Goal: Task Accomplishment & Management: Use online tool/utility

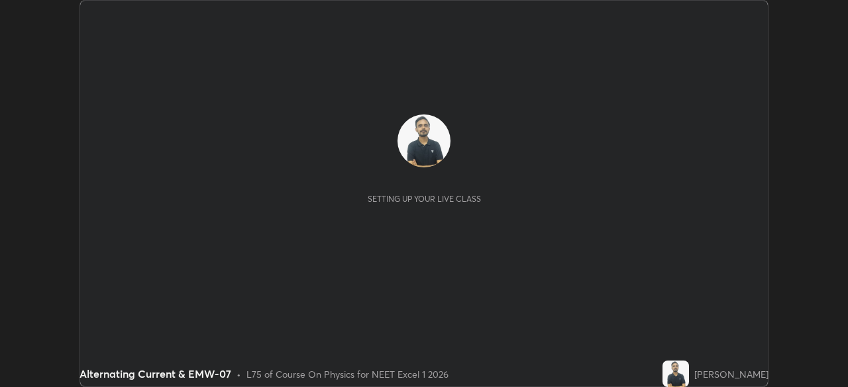
scroll to position [387, 847]
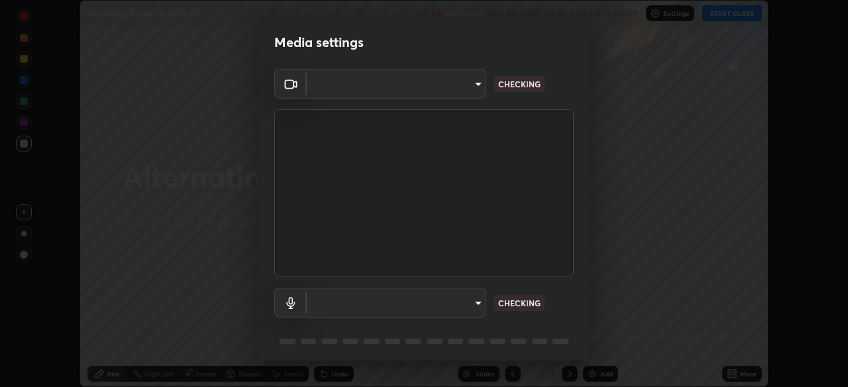
click at [477, 309] on body "Erase all Alternating Current & EMW-07 Recording WAS SCHEDULED TO START AT 4:00…" at bounding box center [424, 193] width 848 height 387
type input "49997c5035a380d1e4bfd67072f4403f37fcfd6159da511fce73e868ba03c42c"
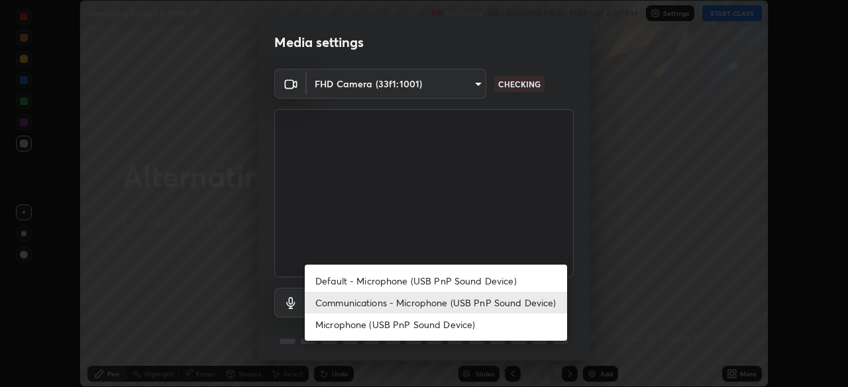
click at [464, 322] on li "Microphone (USB PnP Sound Device)" at bounding box center [436, 325] width 262 height 22
type input "b93cbfc37ea663615e2a2758e13d6489b429ad874a2ce90456402bbb4f5a5e7c"
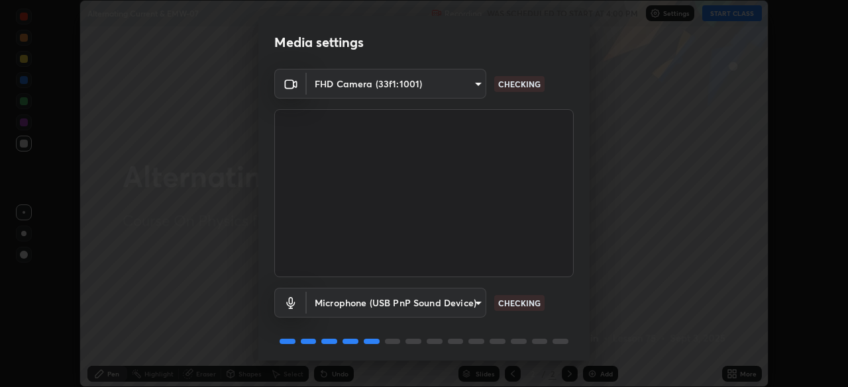
scroll to position [47, 0]
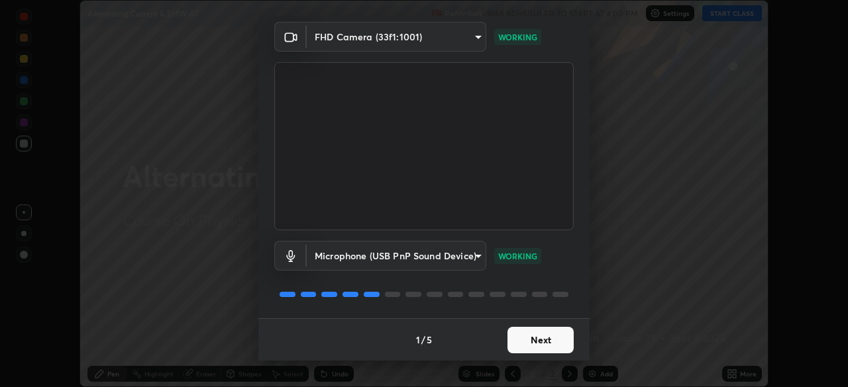
click at [561, 340] on button "Next" at bounding box center [540, 340] width 66 height 26
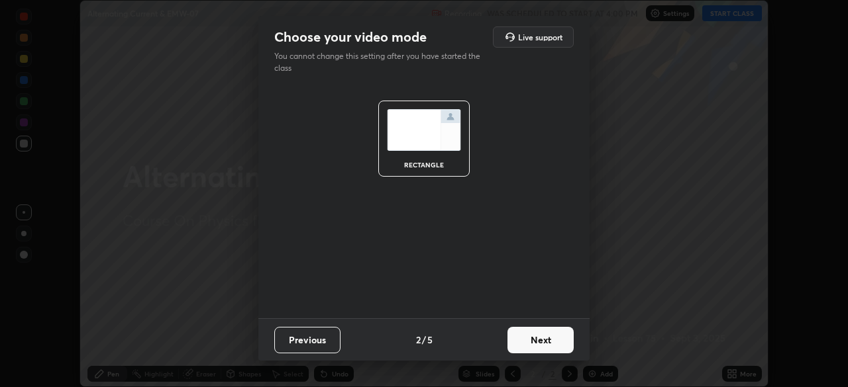
click at [558, 346] on button "Next" at bounding box center [540, 340] width 66 height 26
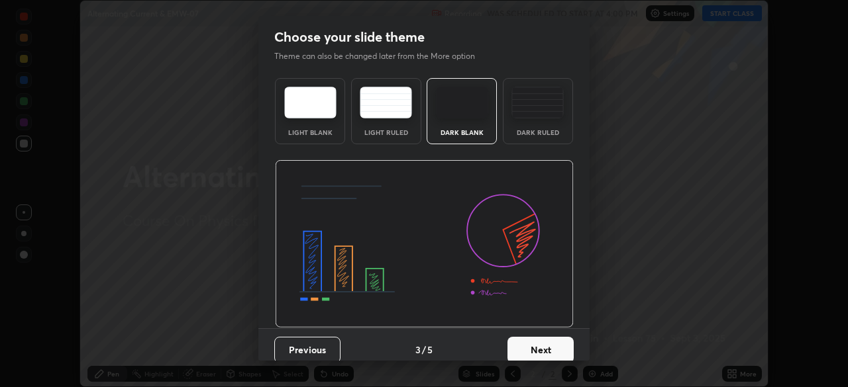
click at [563, 346] on button "Next" at bounding box center [540, 350] width 66 height 26
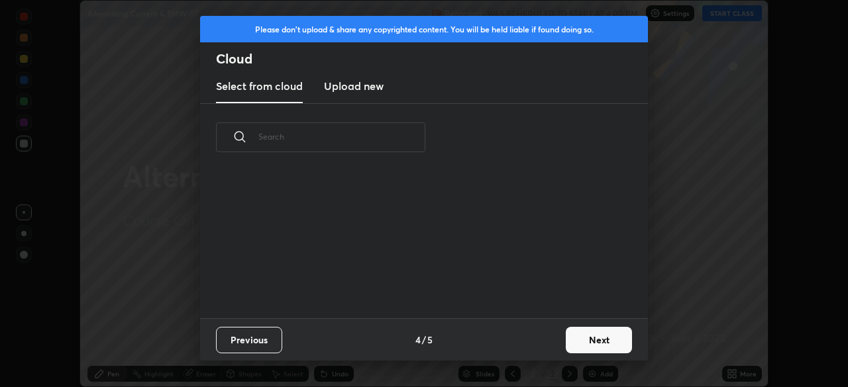
click at [580, 339] on button "Next" at bounding box center [598, 340] width 66 height 26
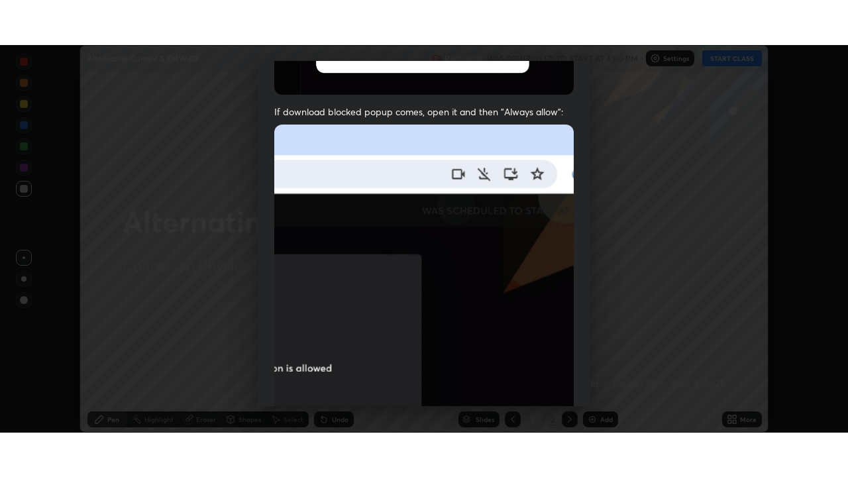
scroll to position [317, 0]
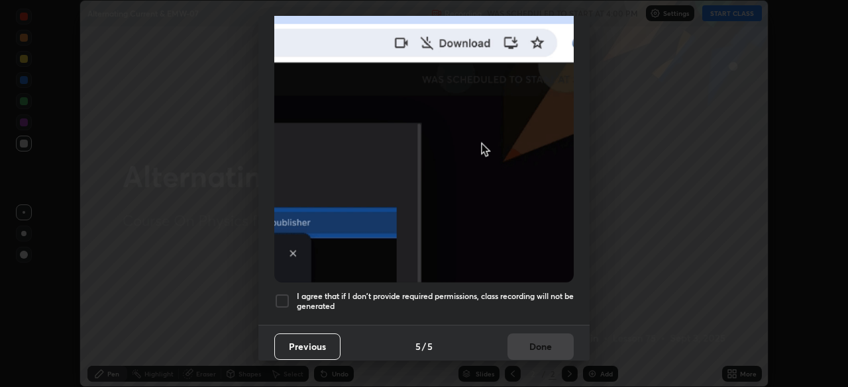
click at [532, 297] on h5 "I agree that if I don't provide required permissions, class recording will not …" at bounding box center [435, 301] width 277 height 21
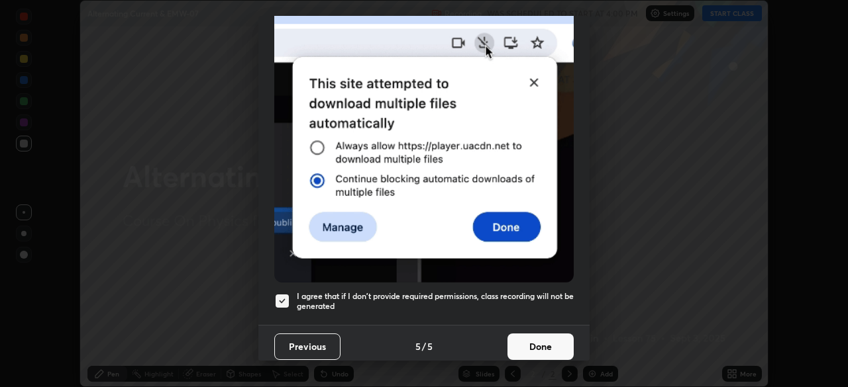
click at [530, 337] on button "Done" at bounding box center [540, 347] width 66 height 26
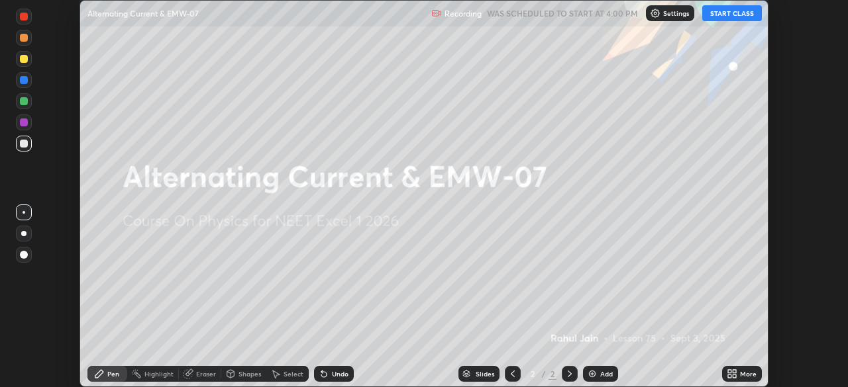
click at [734, 375] on icon at bounding box center [733, 376] width 3 height 3
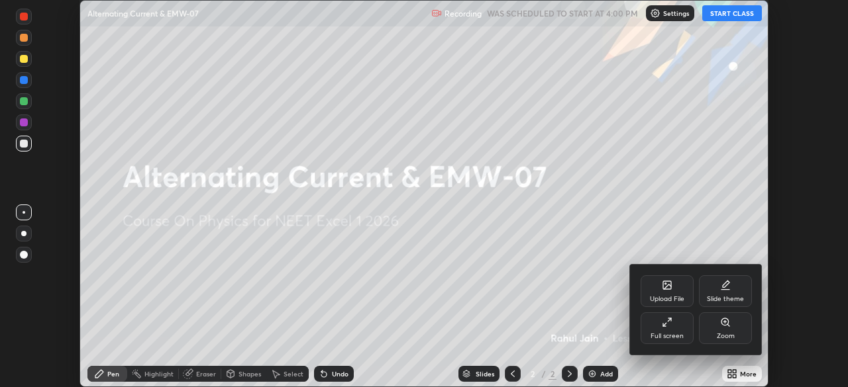
click at [663, 326] on icon at bounding box center [664, 325] width 3 height 3
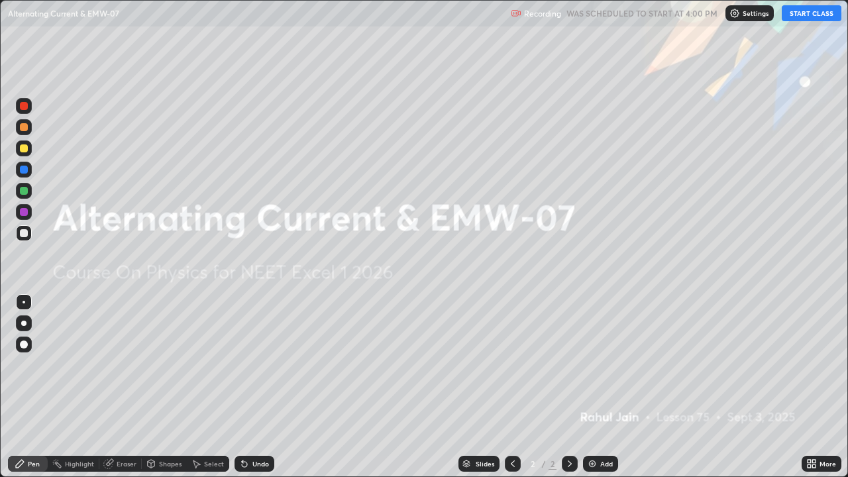
scroll to position [477, 848]
click at [803, 19] on button "START CLASS" at bounding box center [811, 13] width 60 height 16
click at [595, 387] on img at bounding box center [592, 463] width 11 height 11
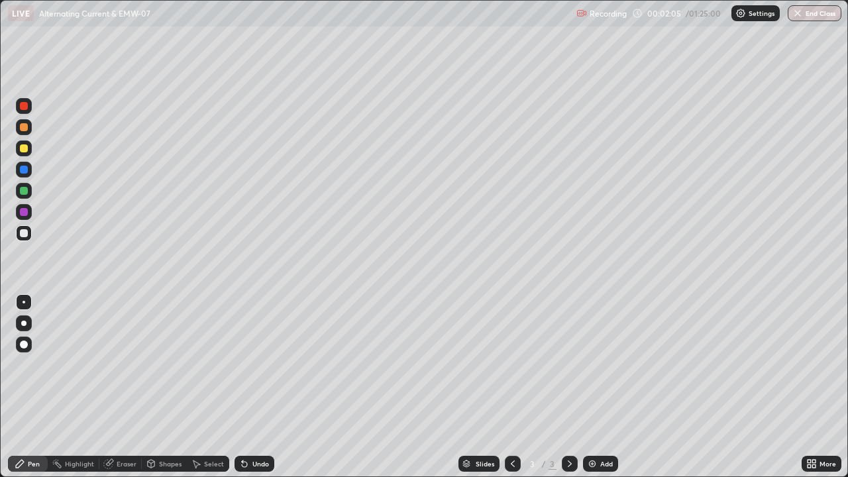
click at [26, 109] on div at bounding box center [24, 106] width 8 height 8
click at [24, 323] on div at bounding box center [23, 322] width 5 height 5
click at [22, 193] on div at bounding box center [24, 191] width 8 height 8
click at [28, 234] on div at bounding box center [24, 233] width 16 height 16
click at [21, 173] on div at bounding box center [24, 170] width 16 height 16
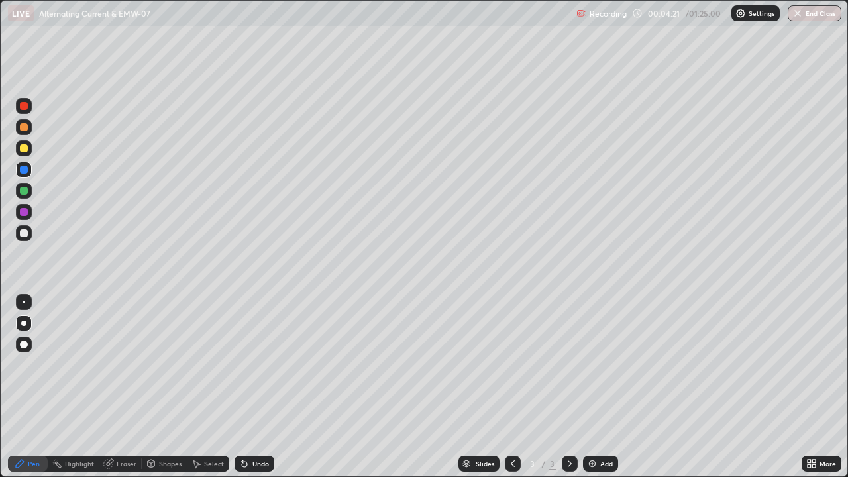
click at [26, 194] on div at bounding box center [24, 191] width 8 height 8
click at [18, 148] on div at bounding box center [24, 148] width 16 height 16
click at [24, 128] on div at bounding box center [24, 127] width 8 height 8
click at [592, 387] on img at bounding box center [592, 463] width 11 height 11
click at [24, 233] on div at bounding box center [24, 233] width 8 height 8
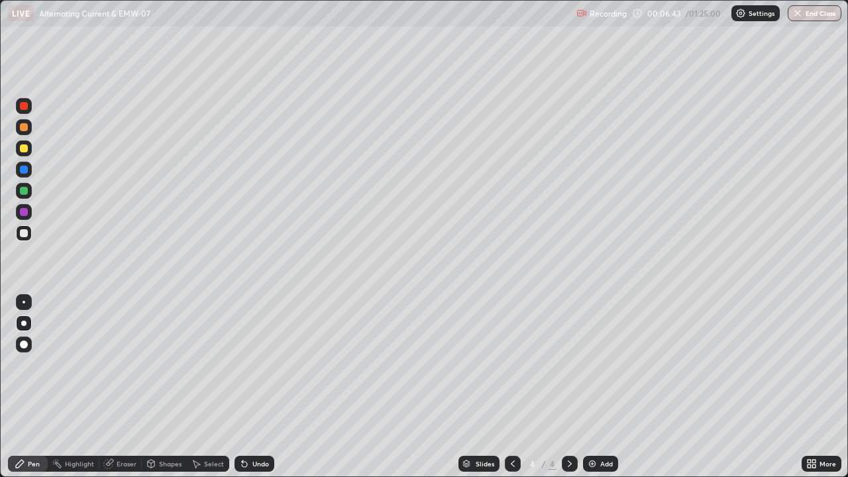
click at [264, 387] on div "Undo" at bounding box center [260, 463] width 17 height 7
click at [248, 387] on div "Undo" at bounding box center [254, 464] width 40 height 16
click at [249, 387] on div "Undo" at bounding box center [254, 464] width 40 height 16
click at [252, 387] on div "Undo" at bounding box center [260, 463] width 17 height 7
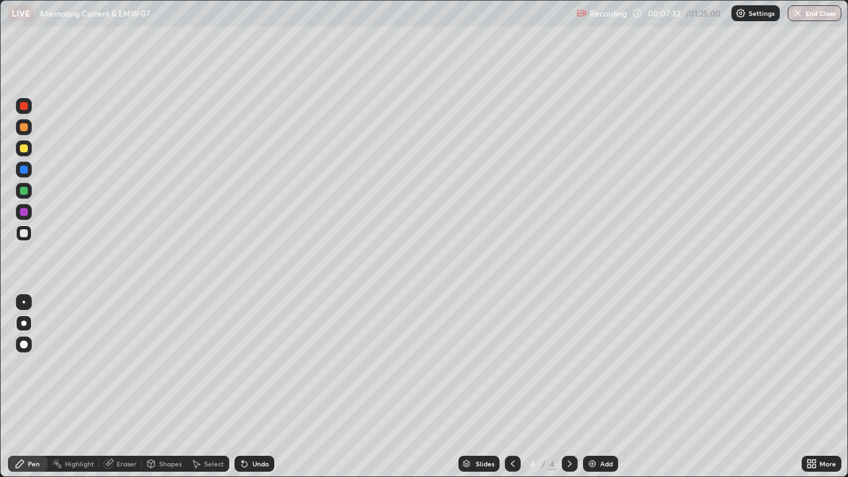
click at [261, 387] on div "Undo" at bounding box center [254, 464] width 40 height 16
click at [258, 387] on div "Undo" at bounding box center [260, 463] width 17 height 7
click at [510, 387] on icon at bounding box center [512, 463] width 11 height 11
click at [567, 387] on icon at bounding box center [569, 463] width 11 height 11
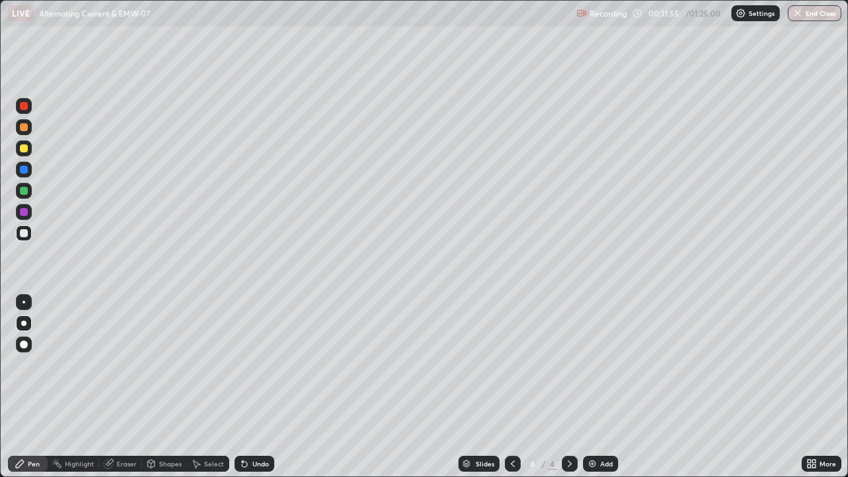
click at [115, 387] on div "Eraser" at bounding box center [120, 464] width 42 height 16
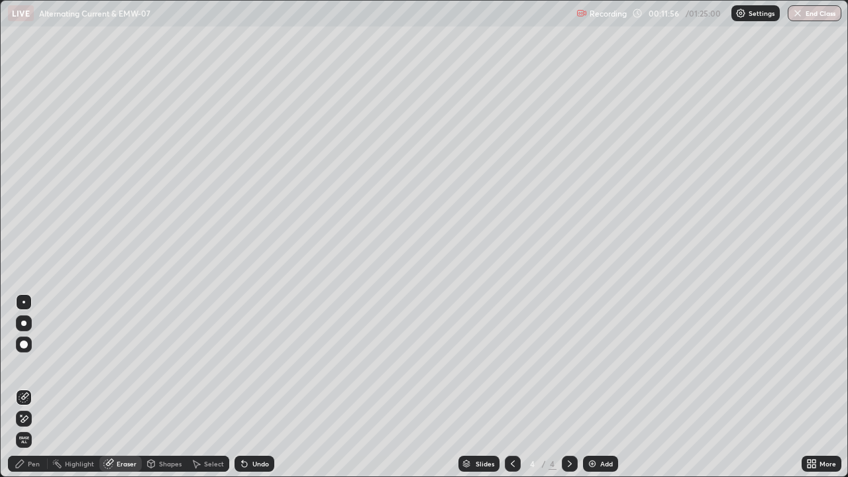
click at [30, 387] on div "Pen" at bounding box center [34, 463] width 12 height 7
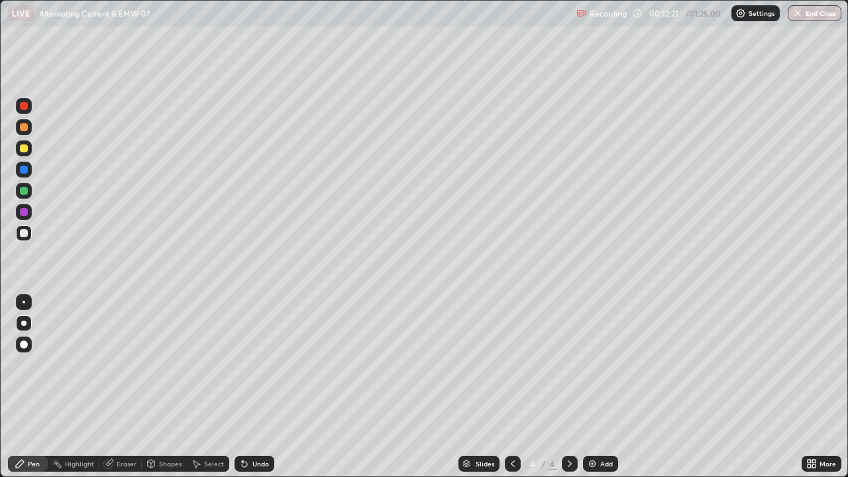
click at [593, 387] on img at bounding box center [592, 463] width 11 height 11
click at [24, 107] on div at bounding box center [24, 106] width 8 height 8
click at [23, 215] on div at bounding box center [24, 212] width 8 height 8
click at [26, 233] on div at bounding box center [24, 233] width 8 height 8
click at [24, 170] on div at bounding box center [24, 170] width 8 height 8
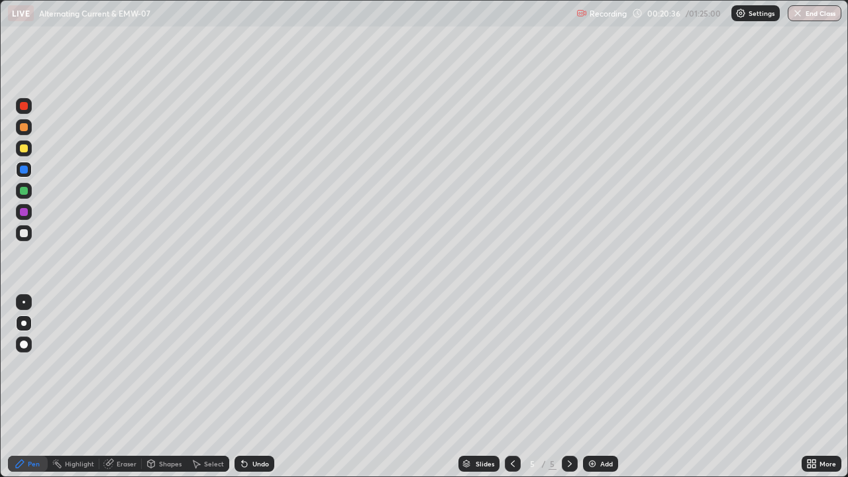
click at [23, 130] on div at bounding box center [24, 127] width 8 height 8
click at [23, 323] on div at bounding box center [23, 322] width 5 height 5
click at [595, 387] on img at bounding box center [592, 463] width 11 height 11
click at [26, 108] on div at bounding box center [24, 106] width 8 height 8
click at [607, 387] on div "Add" at bounding box center [606, 463] width 13 height 7
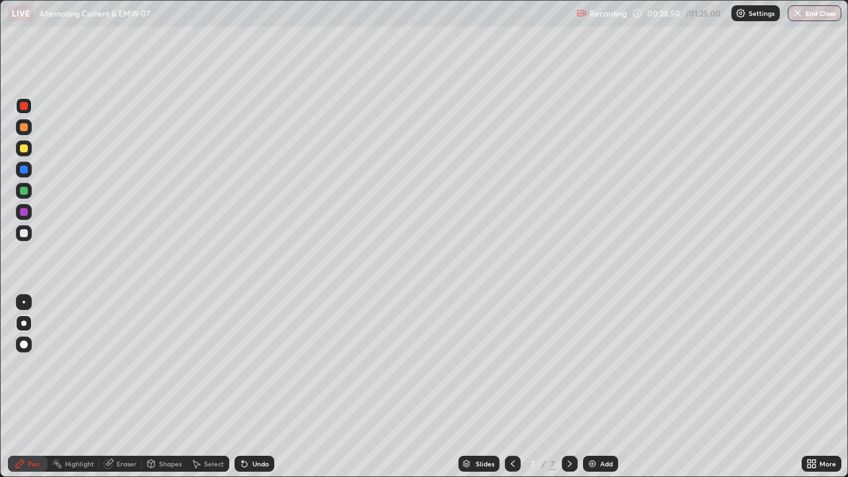
click at [27, 210] on div at bounding box center [24, 212] width 8 height 8
click at [25, 153] on div at bounding box center [24, 148] width 16 height 16
click at [248, 387] on div "Undo" at bounding box center [254, 464] width 40 height 16
click at [24, 213] on div at bounding box center [24, 212] width 8 height 8
click at [595, 387] on img at bounding box center [592, 463] width 11 height 11
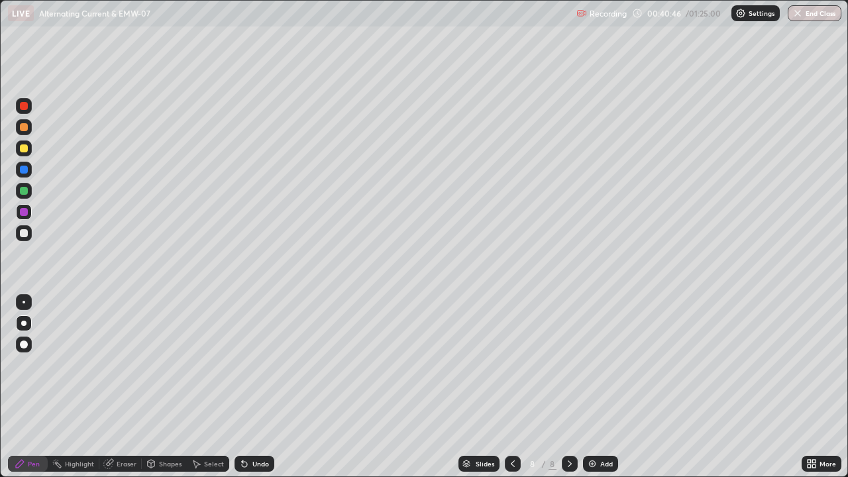
click at [24, 107] on div at bounding box center [24, 106] width 8 height 8
click at [19, 212] on div at bounding box center [24, 212] width 16 height 16
click at [23, 148] on div at bounding box center [24, 148] width 8 height 8
click at [25, 129] on div at bounding box center [24, 127] width 8 height 8
click at [512, 387] on icon at bounding box center [512, 463] width 11 height 11
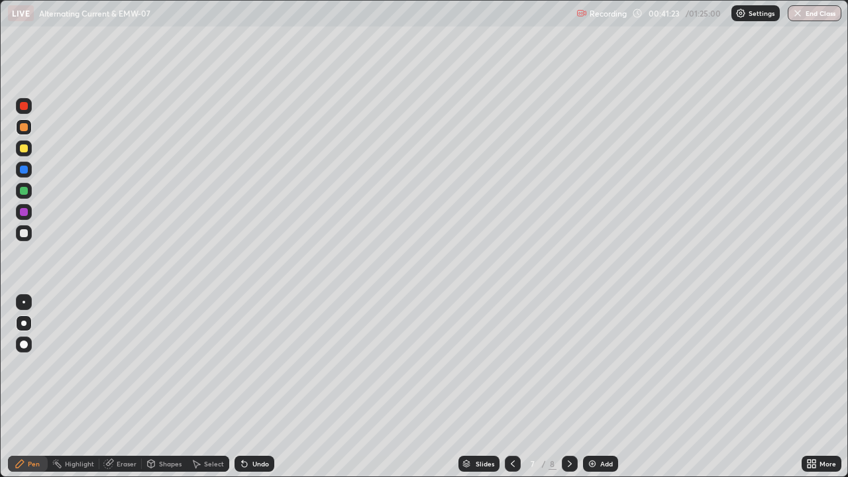
click at [568, 387] on icon at bounding box center [569, 463] width 11 height 11
click at [258, 387] on div "Undo" at bounding box center [254, 464] width 40 height 16
click at [24, 211] on div at bounding box center [24, 212] width 8 height 8
click at [29, 149] on div at bounding box center [24, 148] width 16 height 16
click at [254, 387] on div "Undo" at bounding box center [254, 464] width 40 height 16
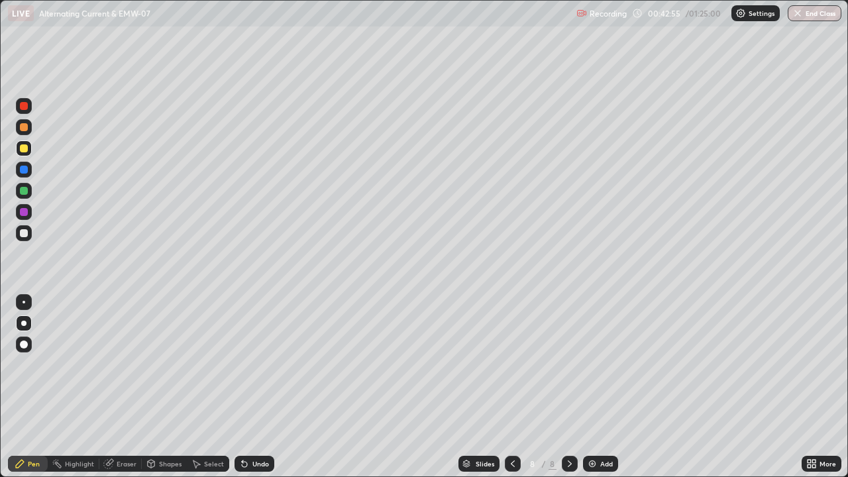
click at [247, 387] on icon at bounding box center [244, 463] width 11 height 11
click at [250, 387] on div "Undo" at bounding box center [254, 464] width 40 height 16
click at [253, 387] on div "Undo" at bounding box center [260, 463] width 17 height 7
click at [260, 387] on div "Undo" at bounding box center [254, 464] width 40 height 16
click at [21, 231] on div at bounding box center [24, 233] width 8 height 8
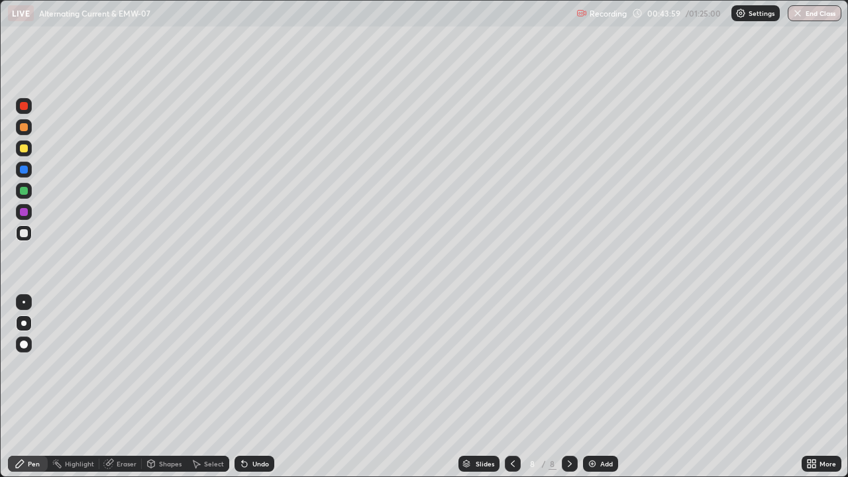
click at [26, 233] on div at bounding box center [24, 233] width 8 height 8
click at [597, 387] on div "Add" at bounding box center [600, 464] width 35 height 16
click at [24, 194] on div at bounding box center [24, 191] width 8 height 8
click at [30, 213] on div at bounding box center [24, 212] width 16 height 16
click at [24, 233] on div at bounding box center [24, 233] width 8 height 8
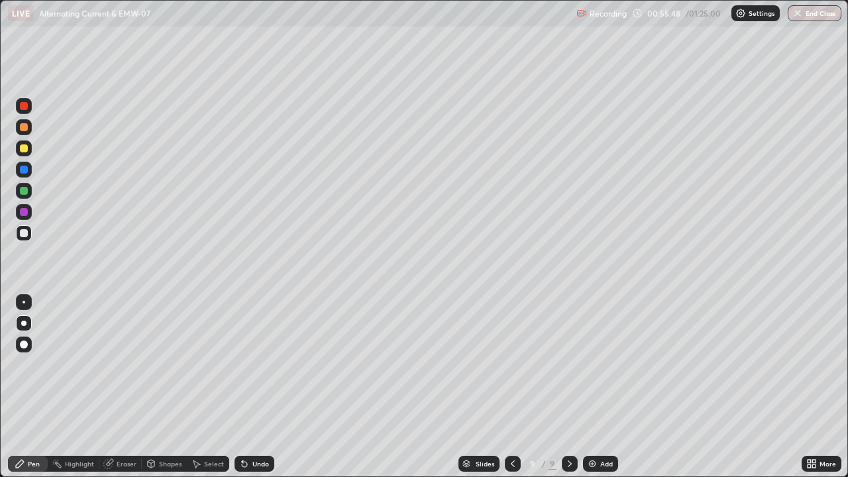
click at [822, 387] on div "More" at bounding box center [827, 463] width 17 height 7
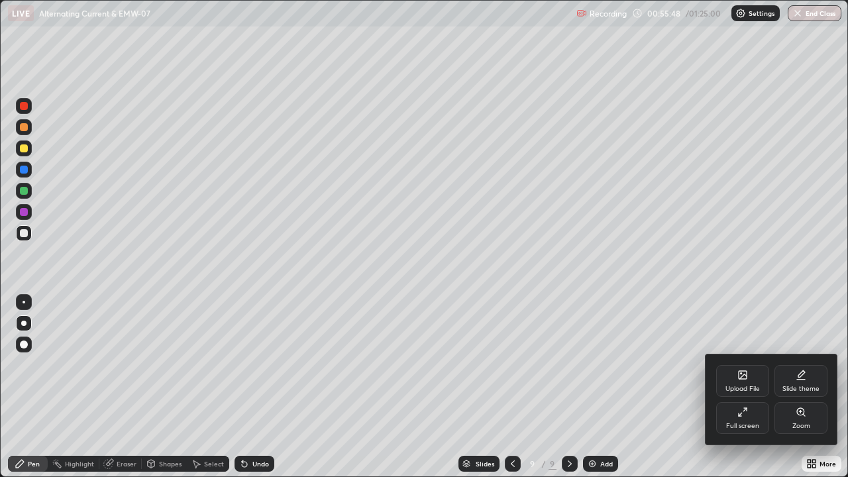
click at [737, 379] on icon at bounding box center [742, 374] width 11 height 11
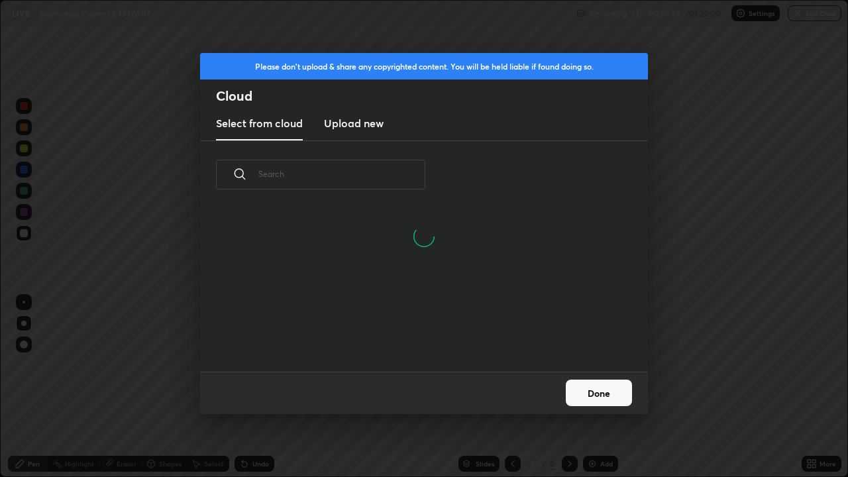
scroll to position [163, 425]
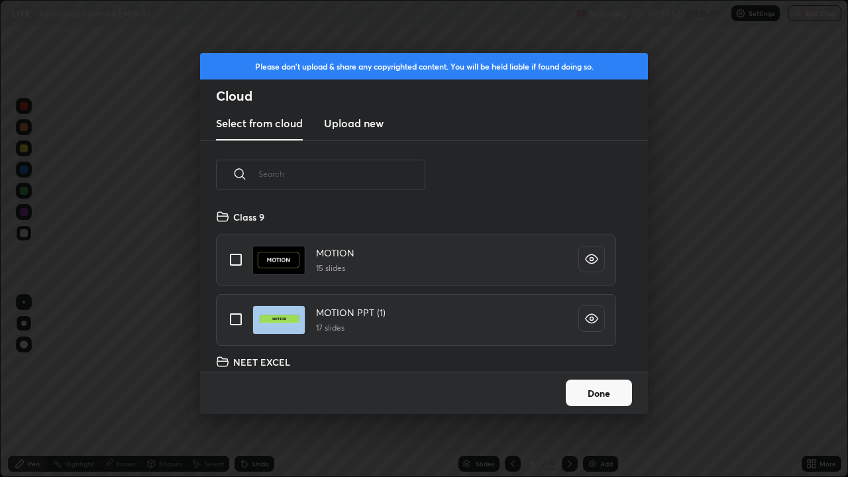
click at [334, 176] on input "text" at bounding box center [341, 174] width 167 height 56
type input "Emw"
click at [232, 315] on input "grid" at bounding box center [236, 319] width 28 height 28
checkbox input "true"
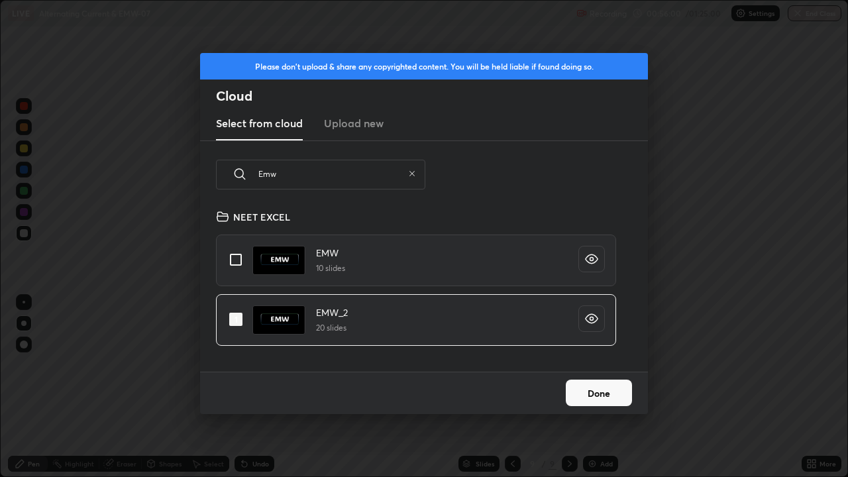
click at [584, 387] on button "Done" at bounding box center [598, 392] width 66 height 26
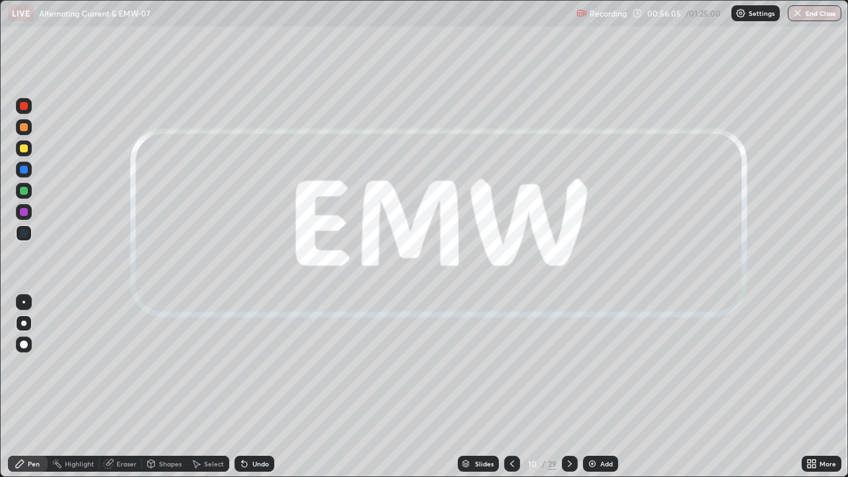
click at [568, 387] on icon at bounding box center [569, 463] width 11 height 11
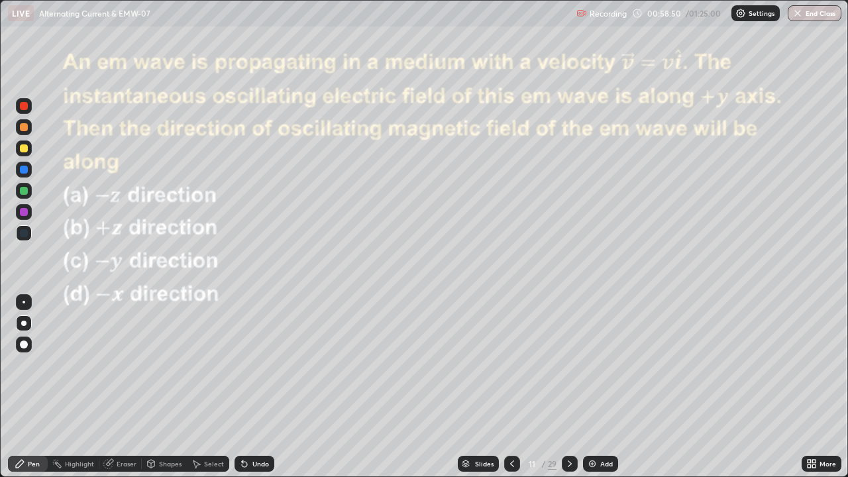
click at [254, 387] on div "Undo" at bounding box center [260, 463] width 17 height 7
click at [24, 219] on div at bounding box center [24, 212] width 16 height 16
click at [569, 387] on icon at bounding box center [569, 463] width 11 height 11
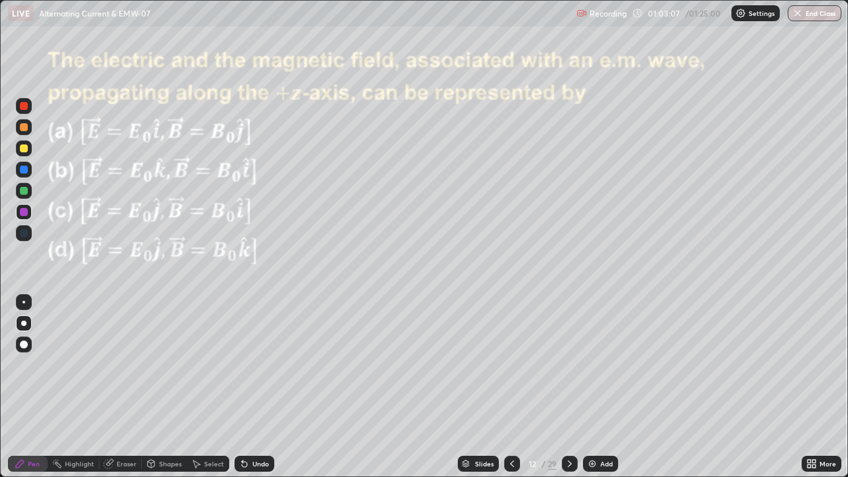
click at [569, 387] on icon at bounding box center [569, 463] width 11 height 11
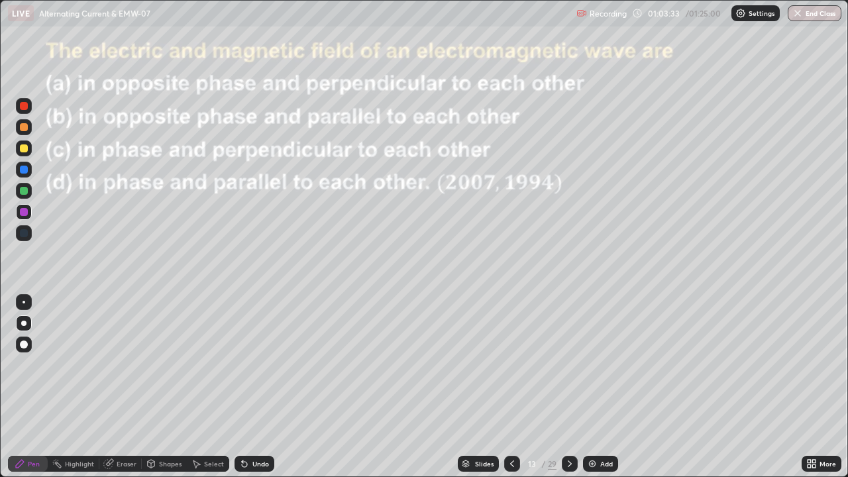
click at [568, 387] on icon at bounding box center [569, 463] width 11 height 11
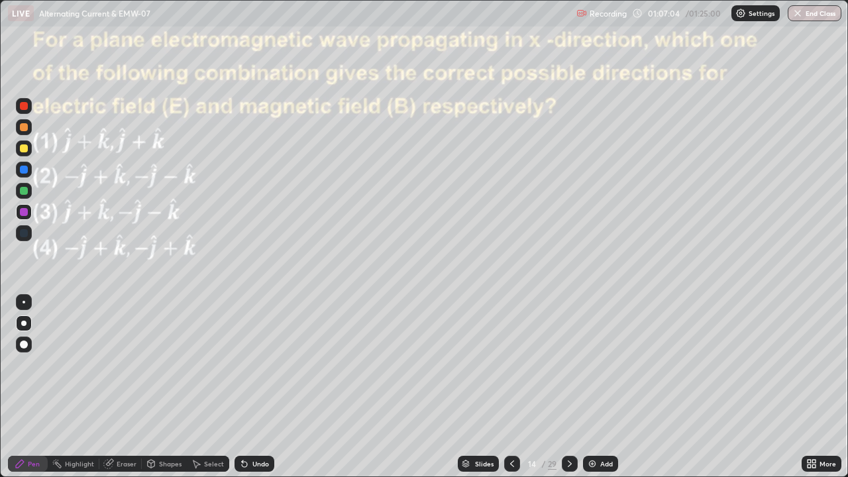
click at [25, 192] on div at bounding box center [24, 191] width 8 height 8
click at [24, 106] on div at bounding box center [24, 106] width 8 height 8
click at [570, 387] on icon at bounding box center [569, 463] width 11 height 11
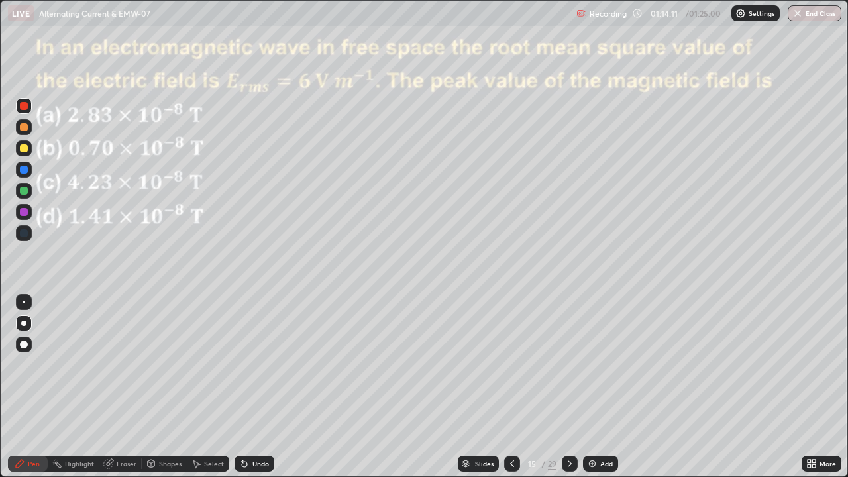
click at [566, 387] on icon at bounding box center [569, 463] width 11 height 11
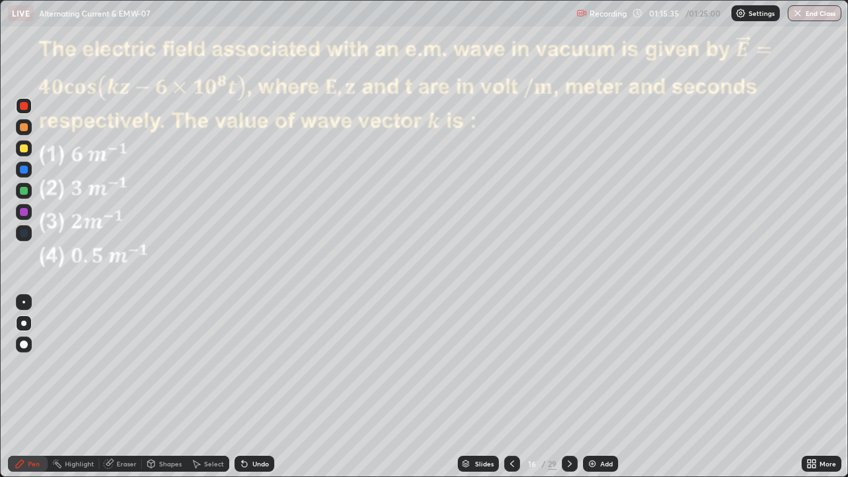
click at [24, 104] on div at bounding box center [24, 106] width 8 height 8
click at [21, 128] on div at bounding box center [24, 127] width 8 height 8
click at [262, 387] on div "Undo" at bounding box center [254, 464] width 40 height 16
click at [24, 215] on div at bounding box center [24, 212] width 8 height 8
click at [569, 387] on icon at bounding box center [569, 463] width 4 height 7
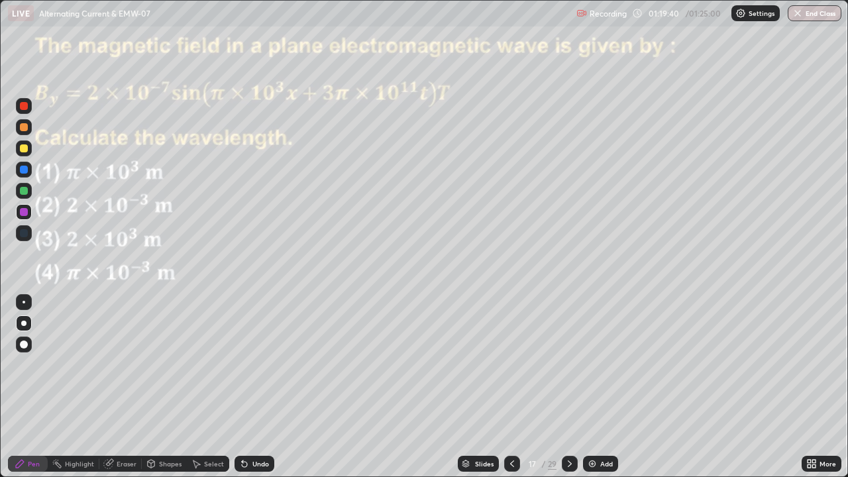
click at [812, 15] on button "End Class" at bounding box center [814, 13] width 54 height 16
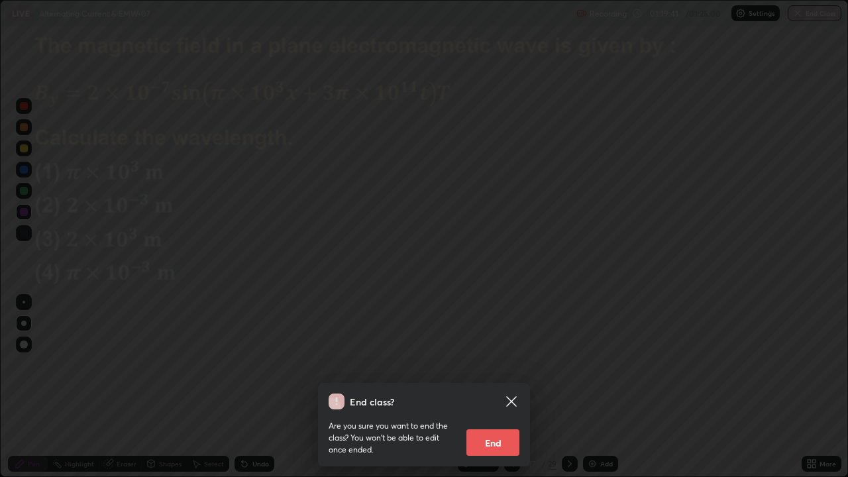
click at [500, 387] on button "End" at bounding box center [492, 442] width 53 height 26
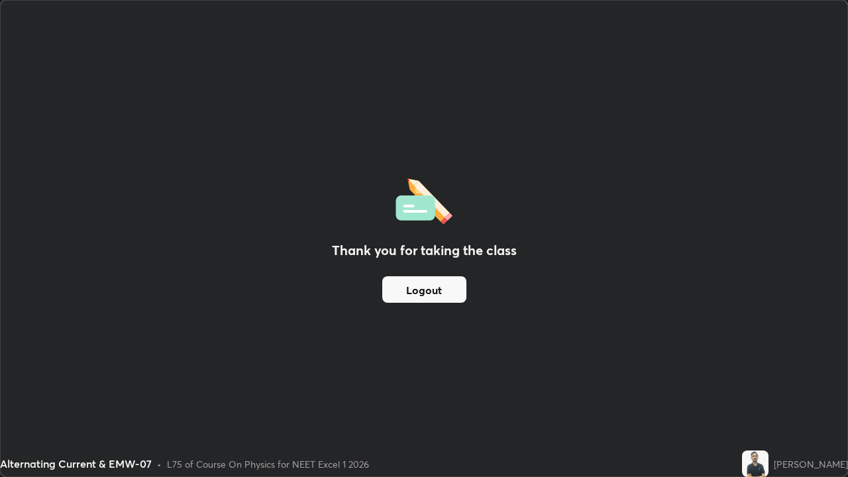
click at [422, 290] on button "Logout" at bounding box center [424, 289] width 84 height 26
